Goal: Information Seeking & Learning: Learn about a topic

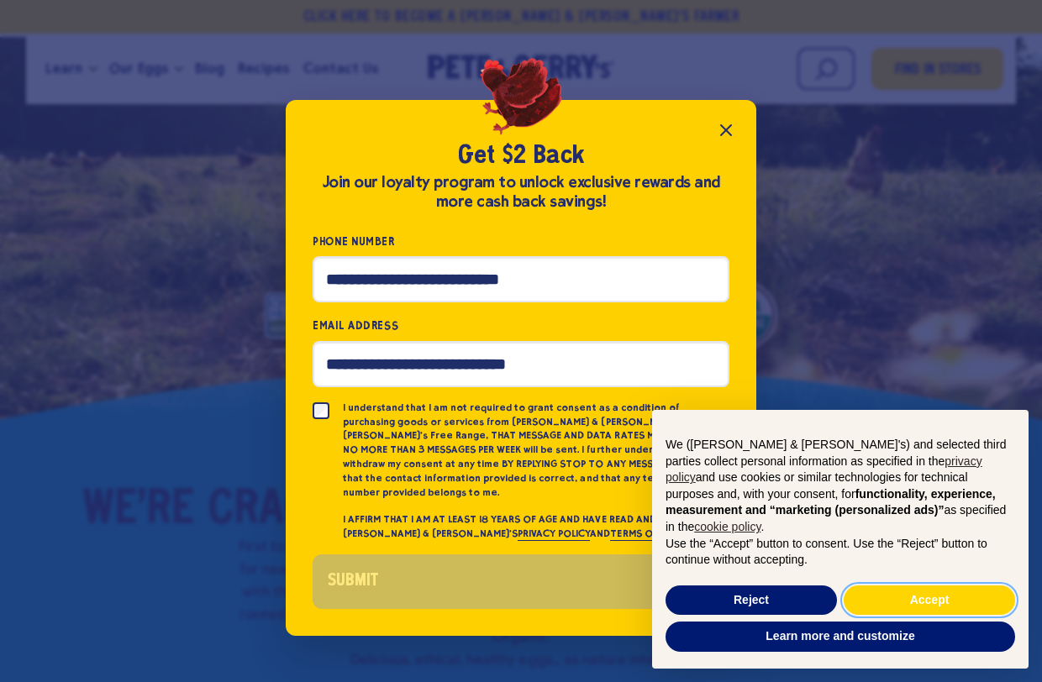
click at [945, 597] on button "Accept" at bounding box center [929, 601] width 171 height 30
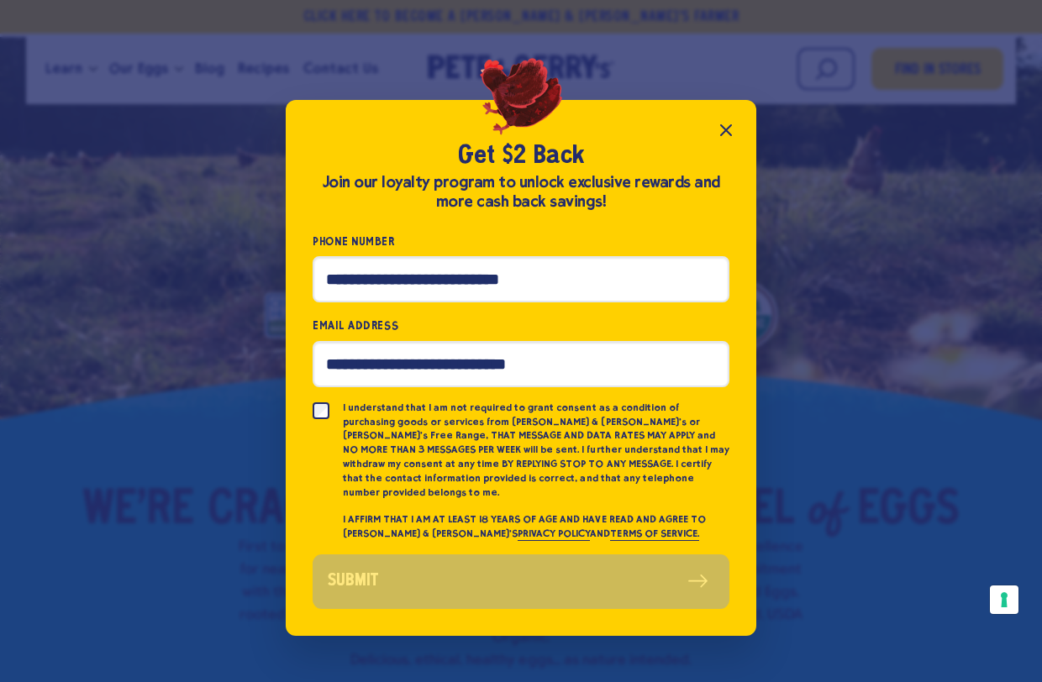
click at [738, 147] on button "Close popup" at bounding box center [726, 130] width 34 height 34
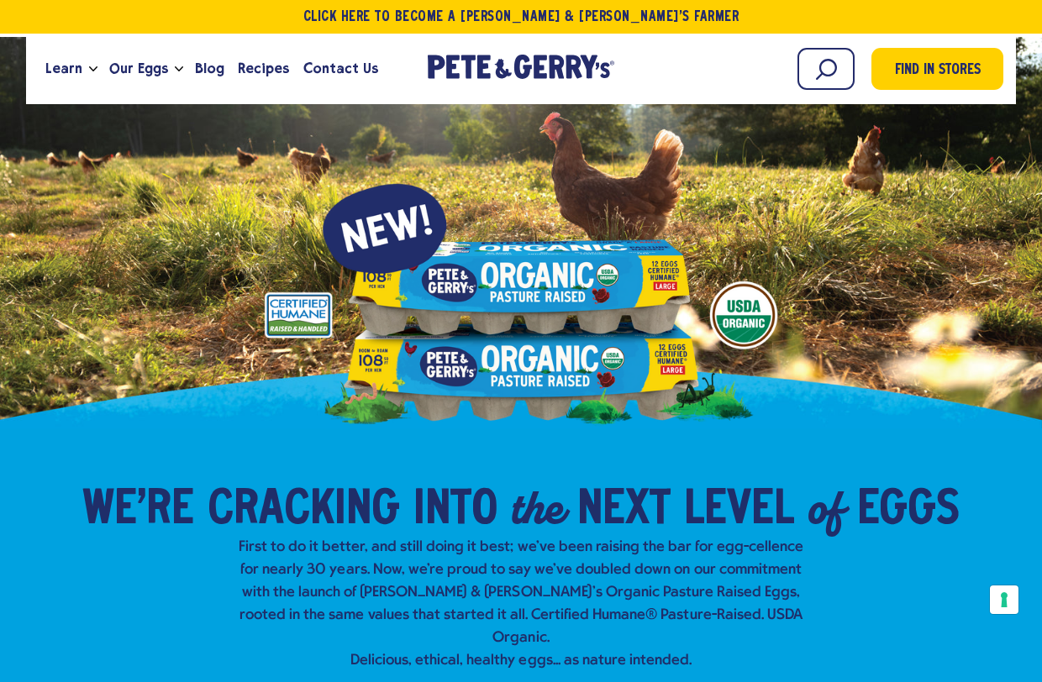
click at [165, 75] on link "Our Eggs" at bounding box center [138, 68] width 72 height 45
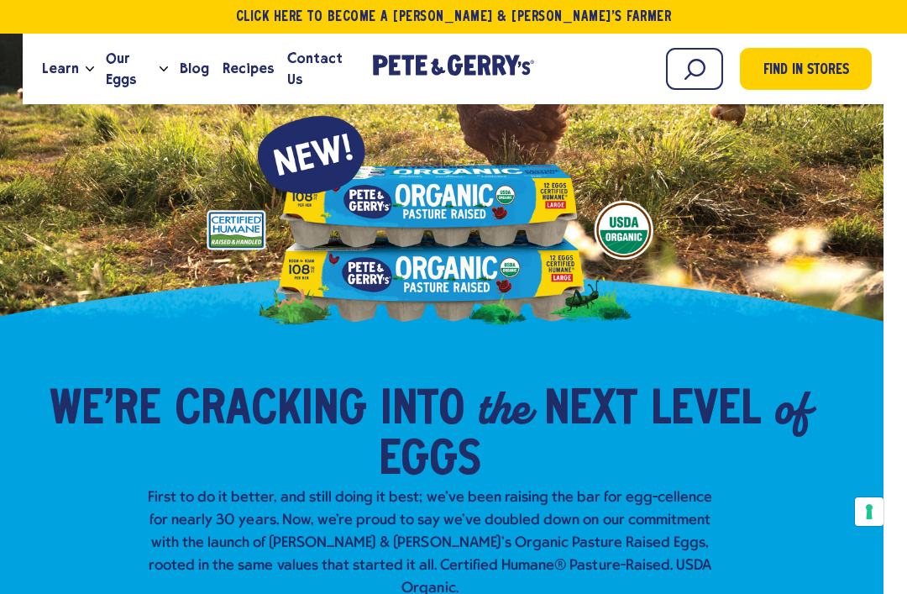
click at [76, 66] on link "Learn" at bounding box center [60, 68] width 50 height 45
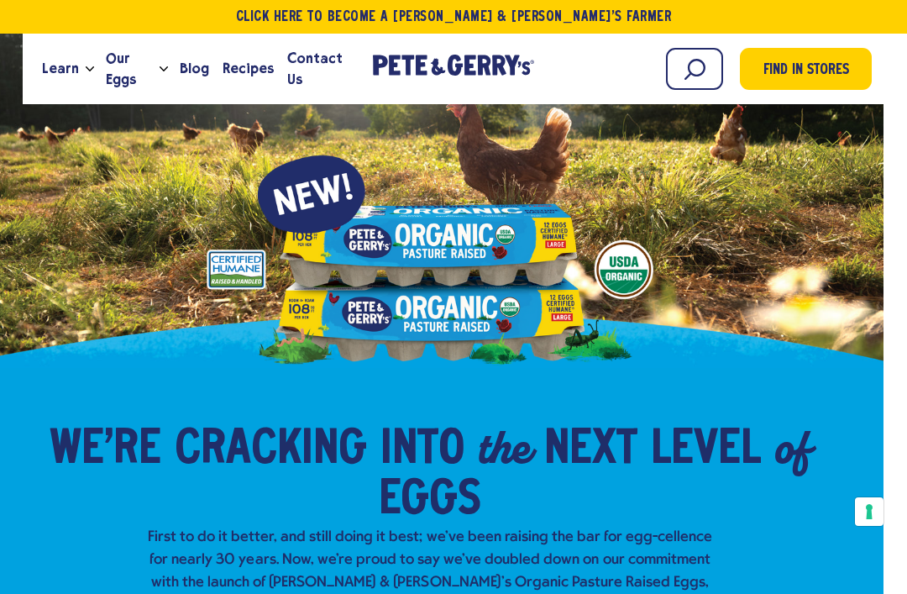
scroll to position [0, 24]
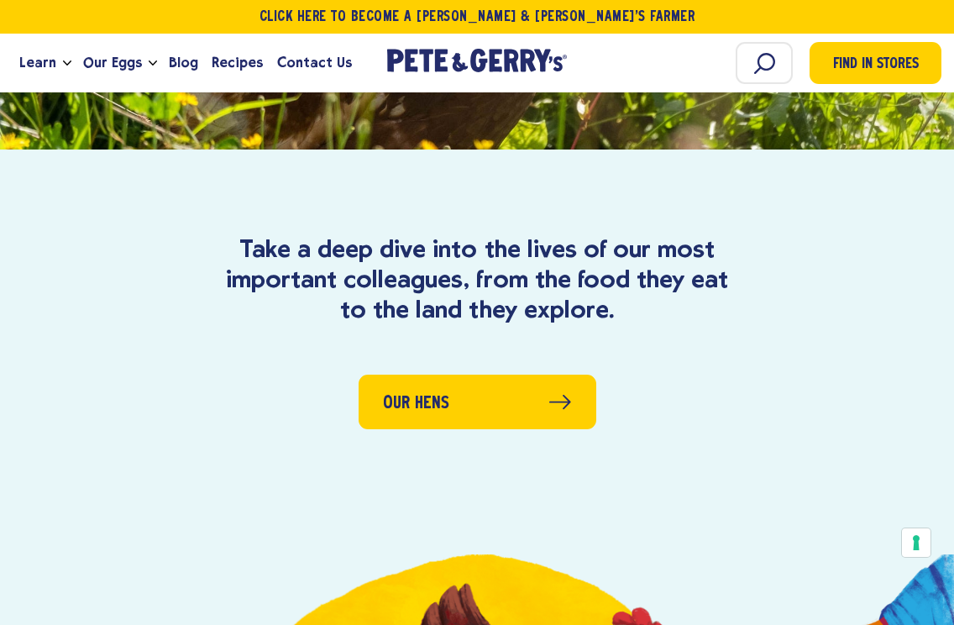
scroll to position [4654, 0]
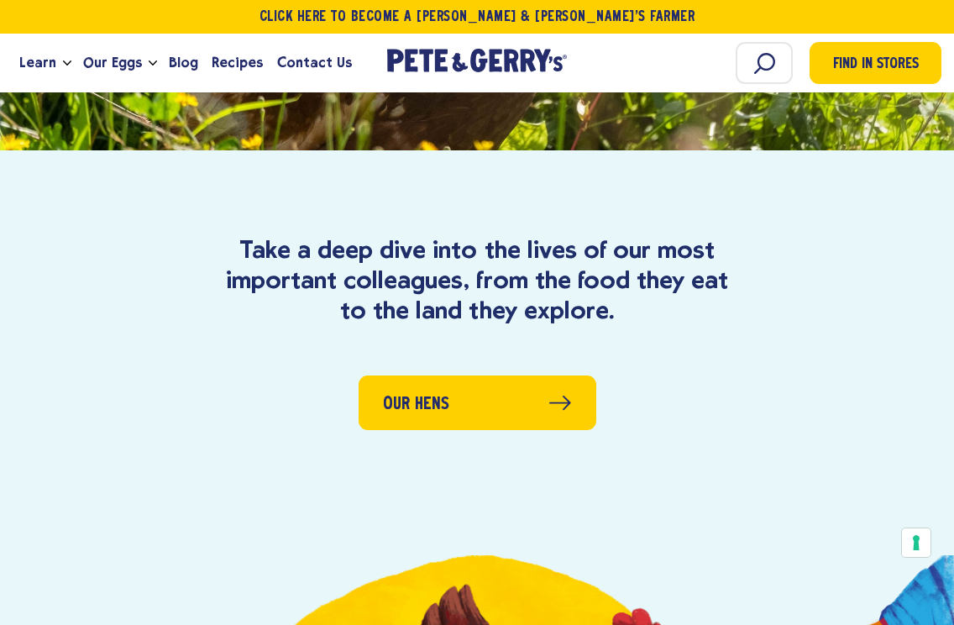
click at [46, 71] on span "Learn" at bounding box center [37, 62] width 37 height 21
click at [57, 50] on link "Learn" at bounding box center [38, 62] width 50 height 45
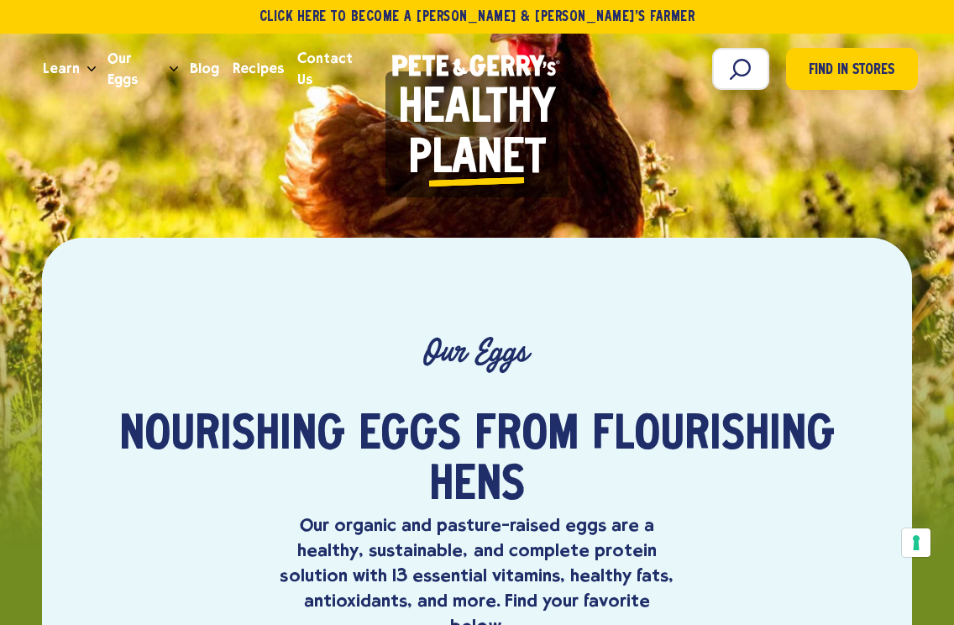
scroll to position [0, 0]
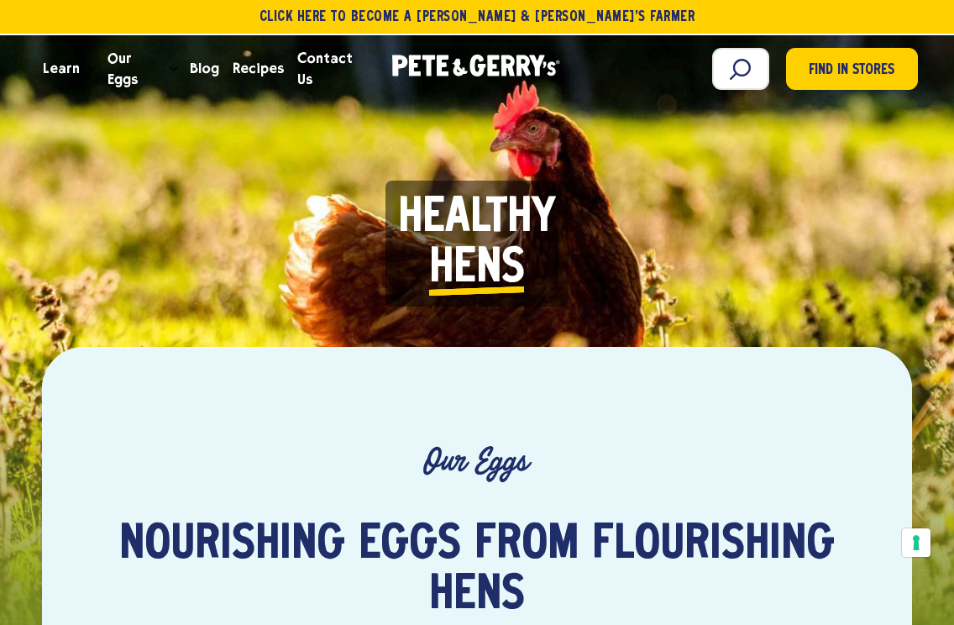
click at [69, 72] on span "Learn" at bounding box center [61, 68] width 37 height 21
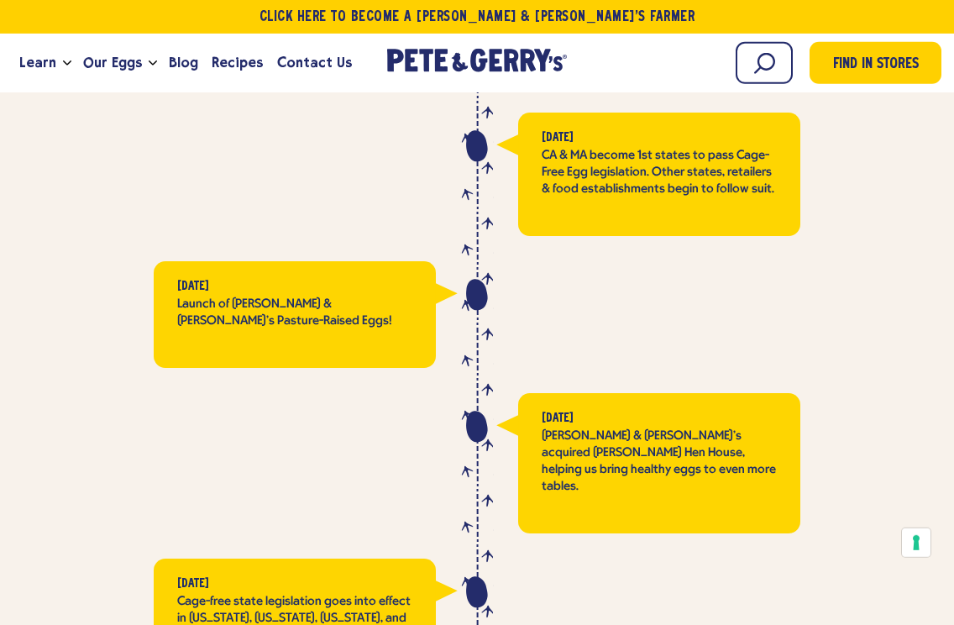
scroll to position [3947, 0]
